Goal: Information Seeking & Learning: Check status

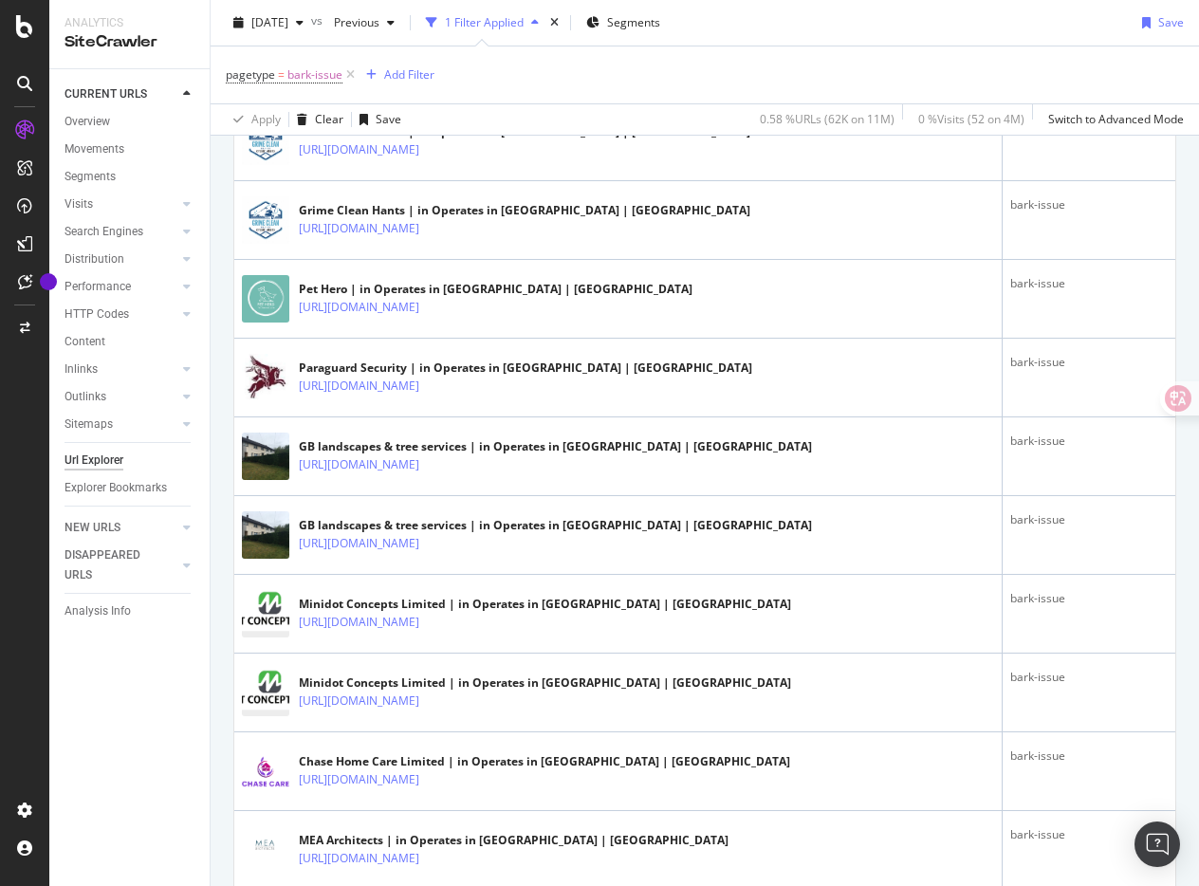
scroll to position [1604, 0]
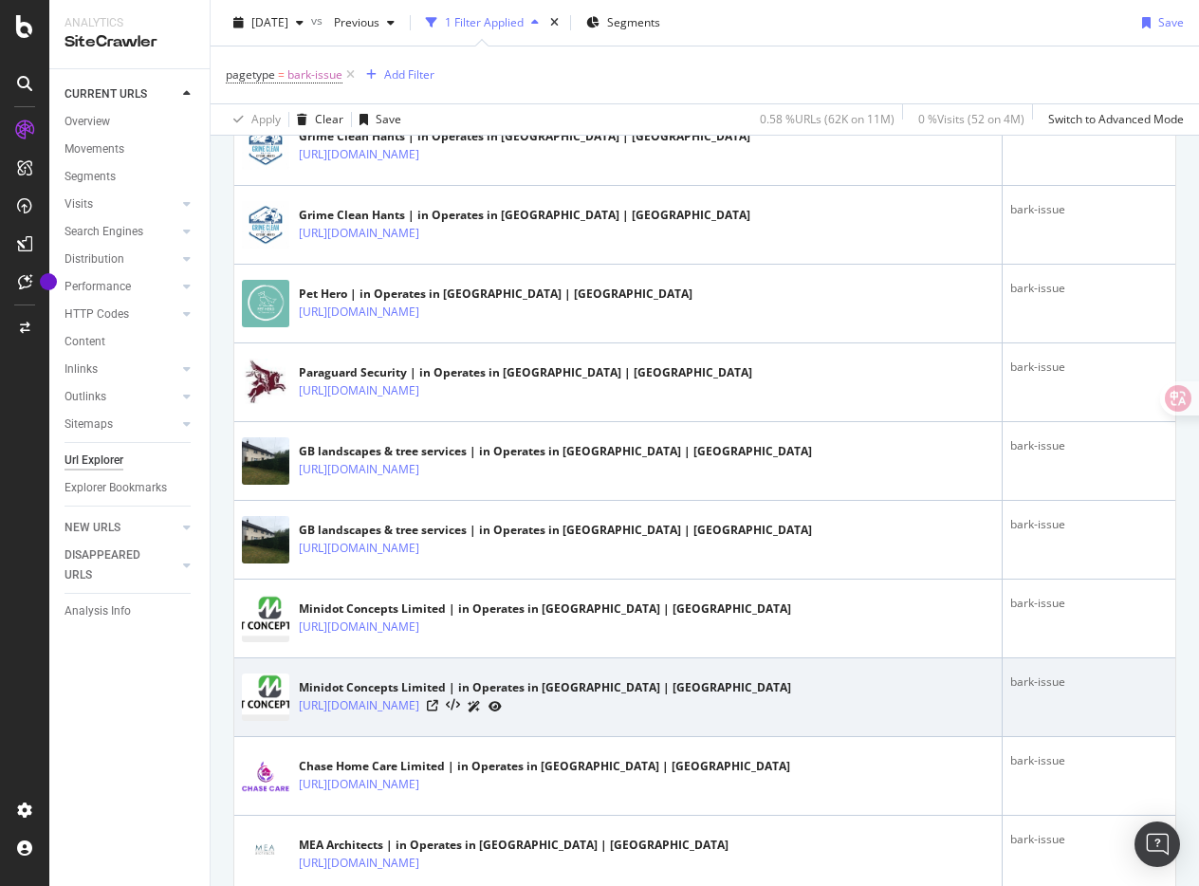
click at [858, 691] on div "Minidot Concepts Limited | in Operates in [GEOGRAPHIC_DATA] | Gumtree [URL][DOM…" at bounding box center [618, 696] width 752 height 47
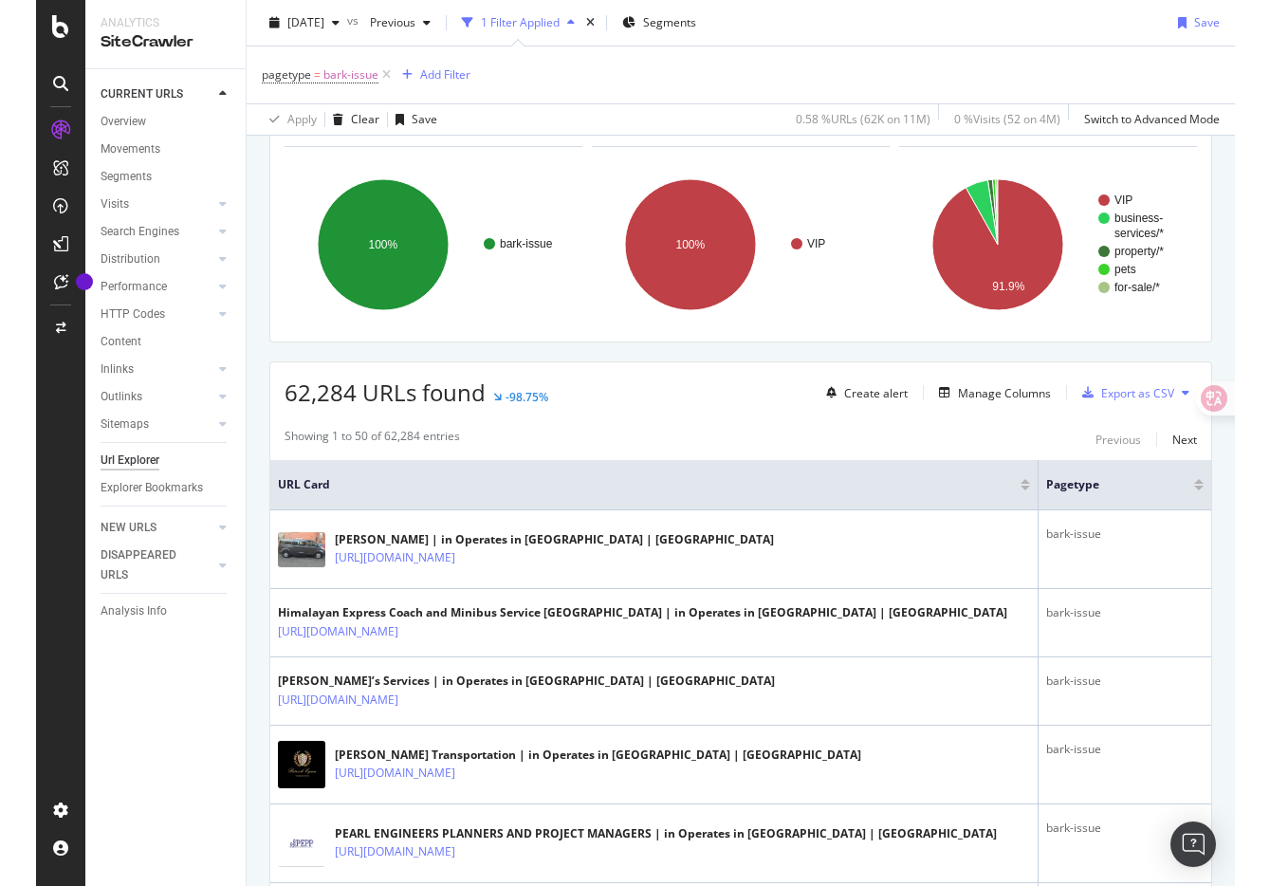
scroll to position [0, 0]
